Goal: Information Seeking & Learning: Learn about a topic

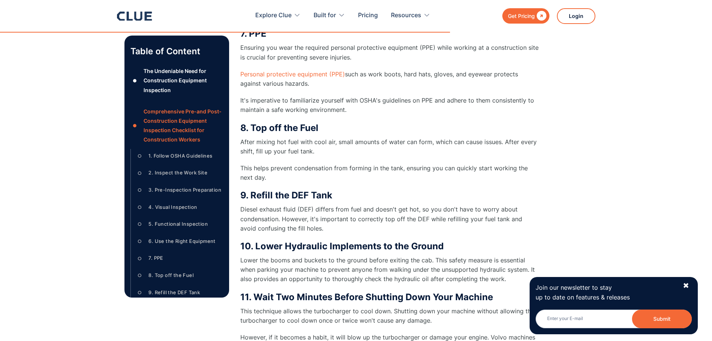
scroll to position [1949, 0]
click at [687, 284] on div "✖" at bounding box center [686, 285] width 6 height 9
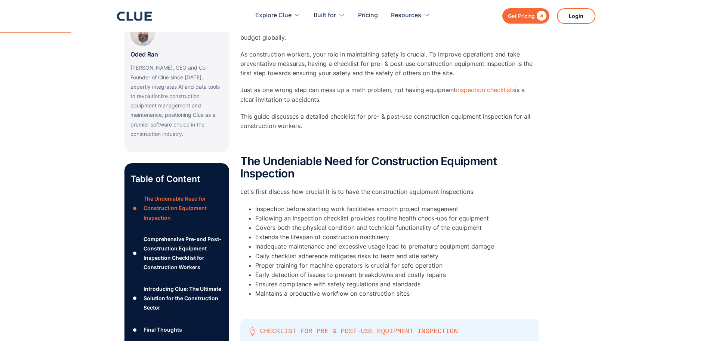
scroll to position [192, 0]
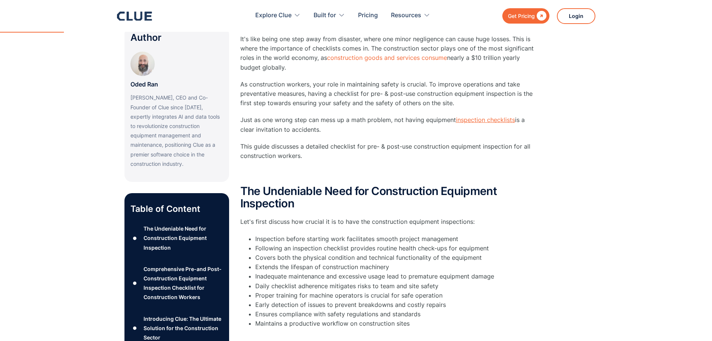
click at [469, 120] on link "inspection checklists" at bounding box center [485, 119] width 59 height 7
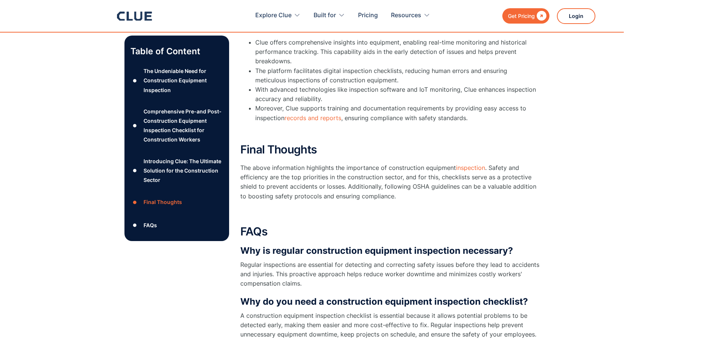
scroll to position [2884, 0]
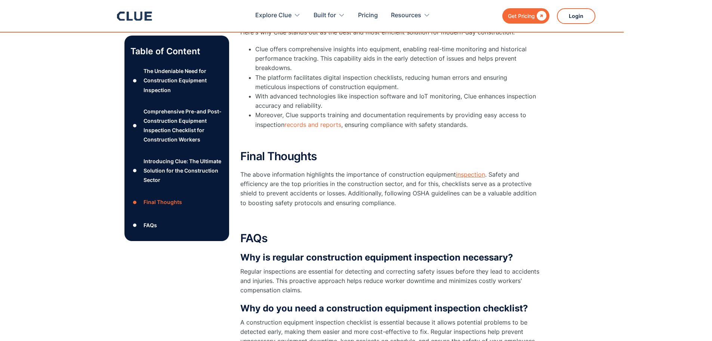
click at [473, 173] on link "inspection" at bounding box center [470, 173] width 29 height 7
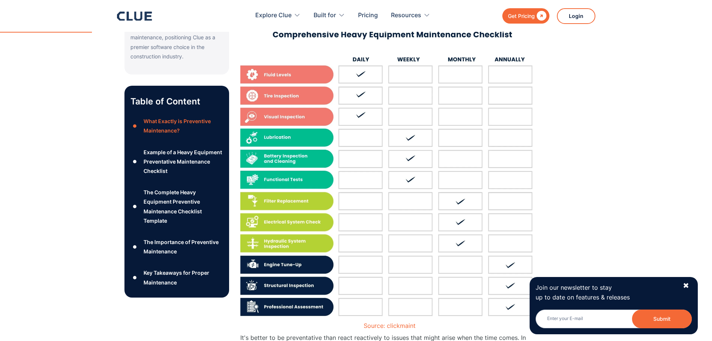
scroll to position [411, 0]
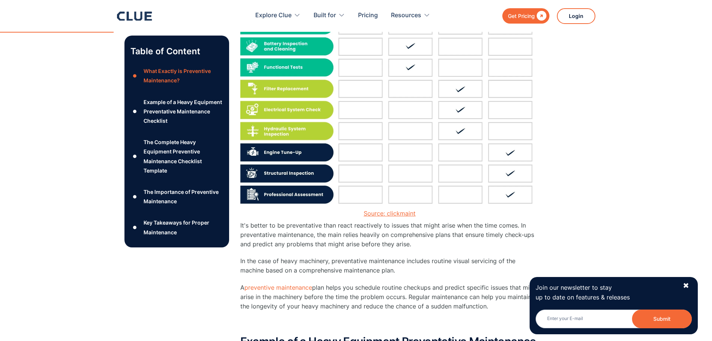
click at [397, 213] on link "Source: clickmaint" at bounding box center [390, 212] width 52 height 7
click at [273, 288] on link "preventive maintenance" at bounding box center [279, 286] width 68 height 7
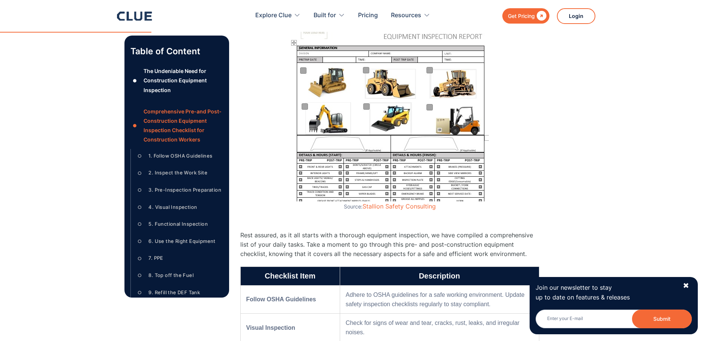
scroll to position [598, 0]
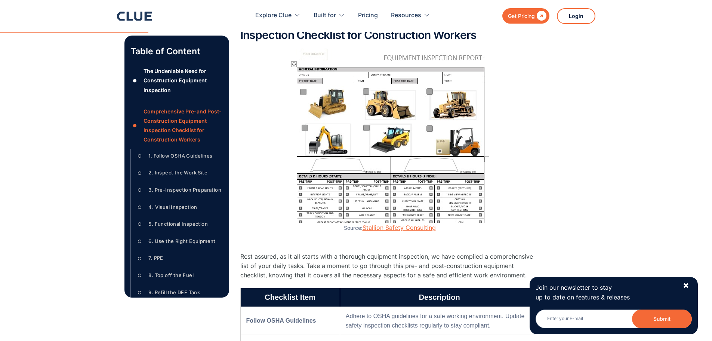
click at [378, 226] on link "Stallion Safety Consulting" at bounding box center [399, 227] width 73 height 7
